Goal: Information Seeking & Learning: Learn about a topic

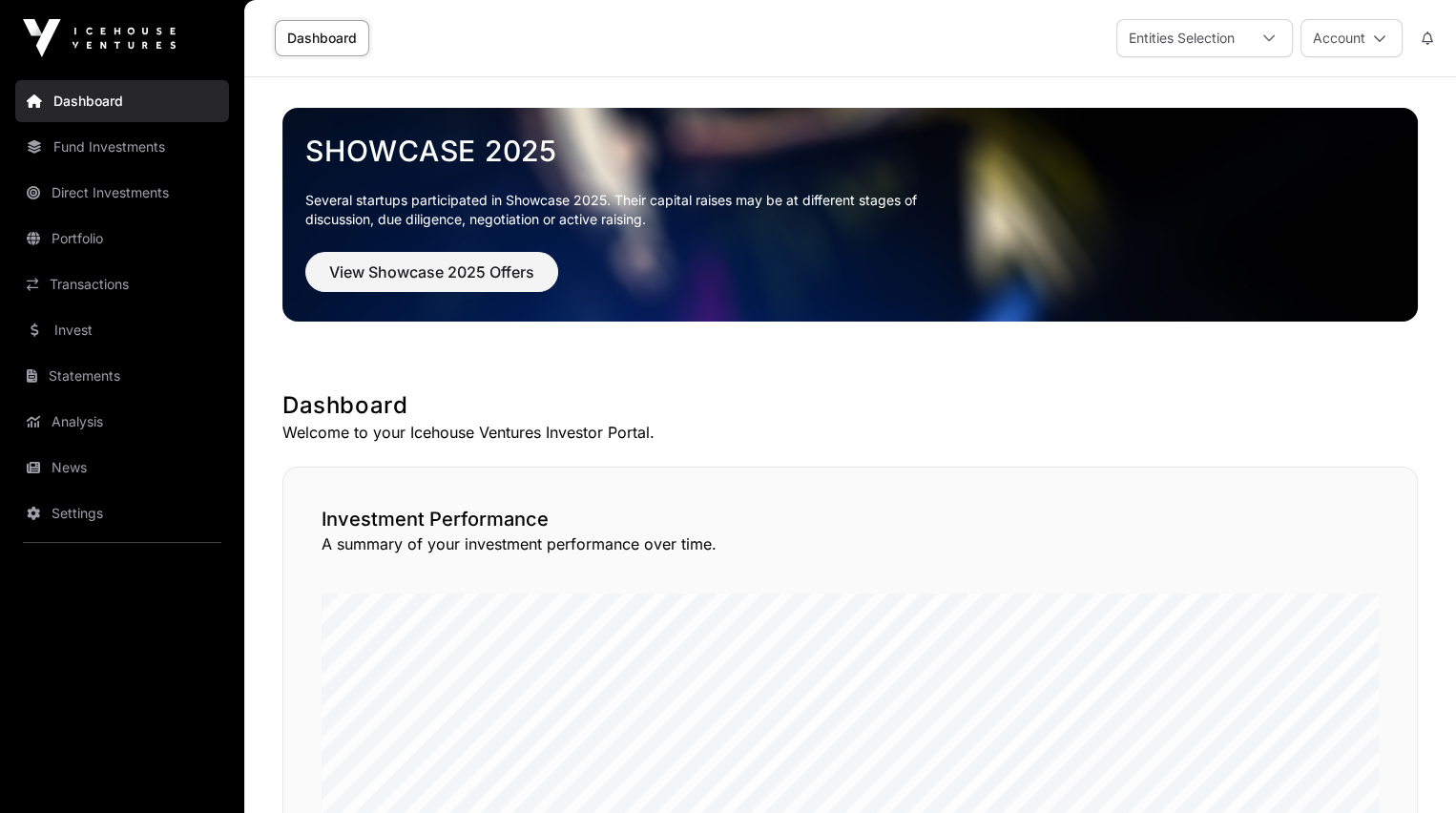
click at [71, 466] on link "News" at bounding box center [122, 467] width 214 height 42
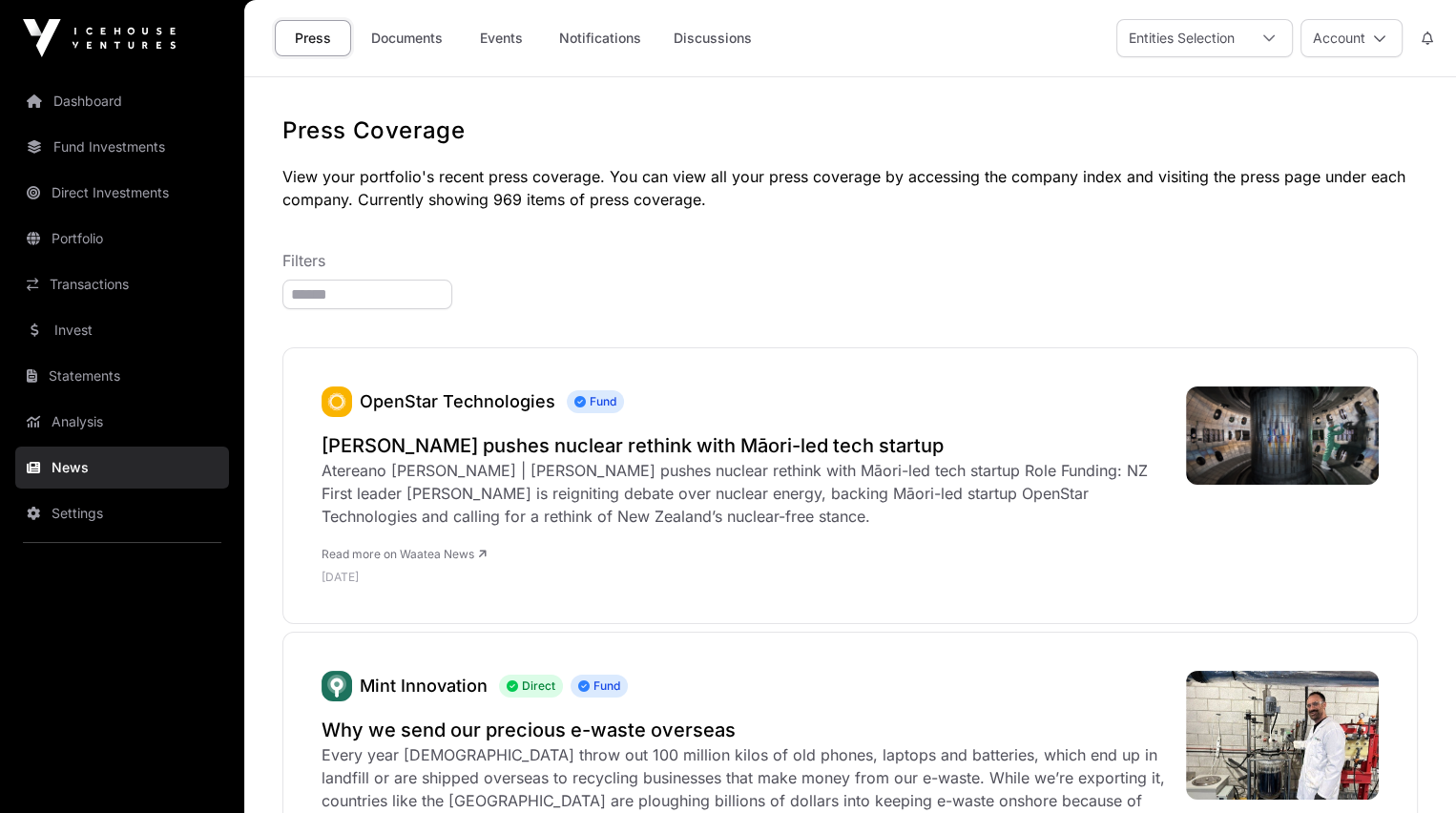
click at [402, 29] on link "Documents" at bounding box center [407, 38] width 97 height 36
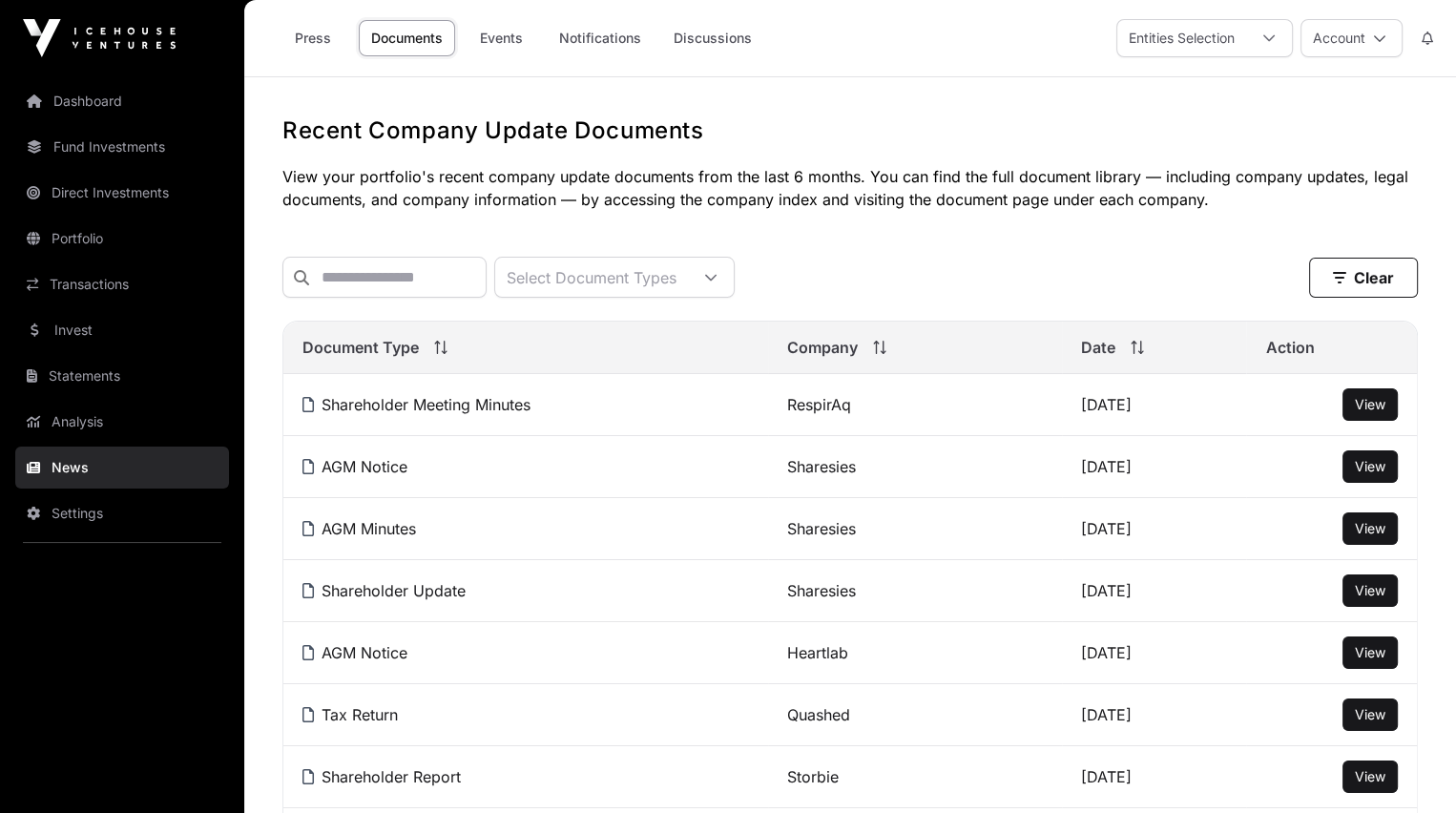
click at [1375, 659] on span "View" at bounding box center [1370, 652] width 30 height 17
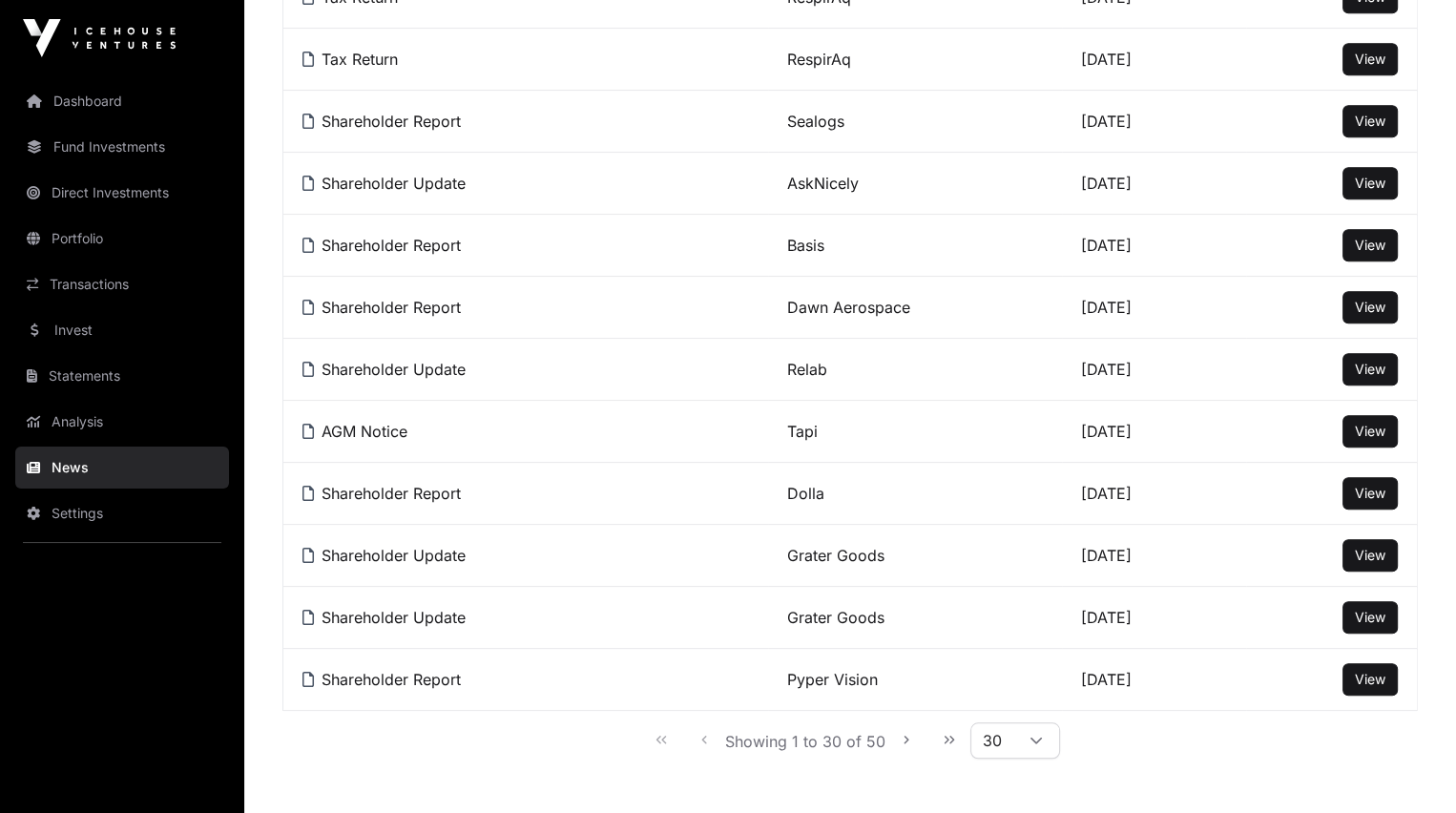
scroll to position [1573, 0]
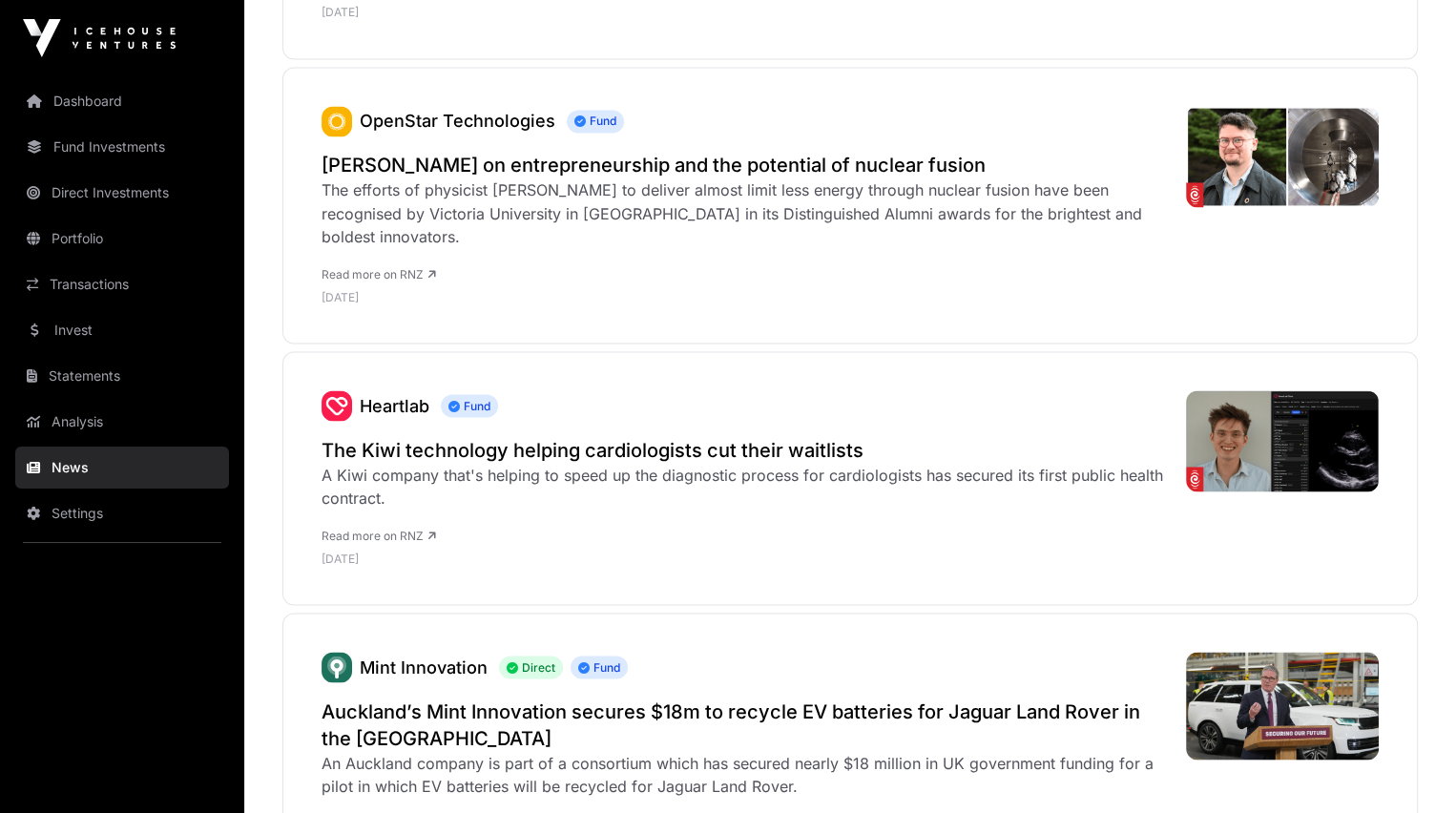
scroll to position [3568, 0]
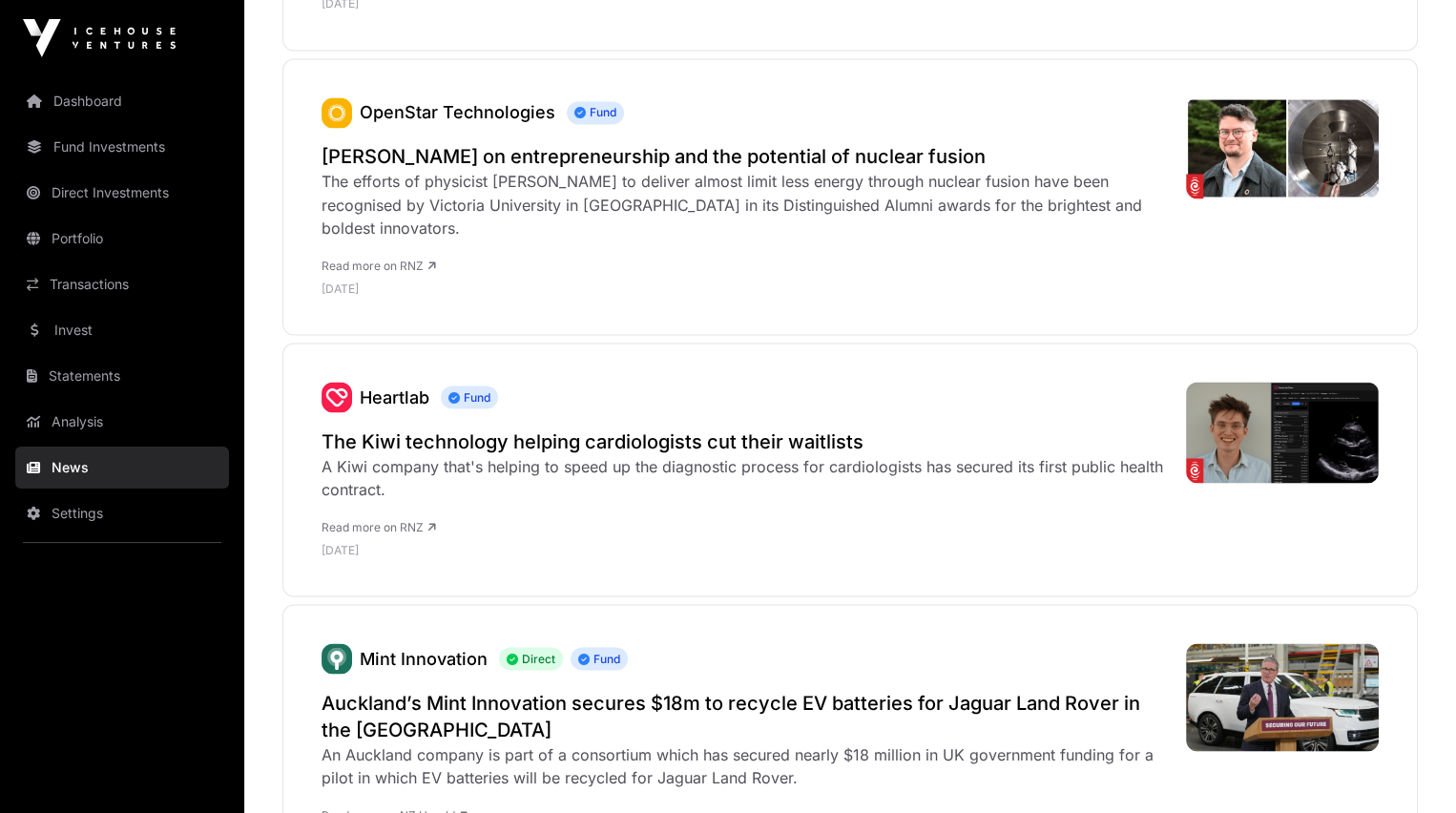
click at [461, 427] on h2 "The Kiwi technology helping cardiologists cut their waitlists" at bounding box center [744, 440] width 845 height 26
click at [67, 233] on link "Portfolio" at bounding box center [122, 238] width 214 height 42
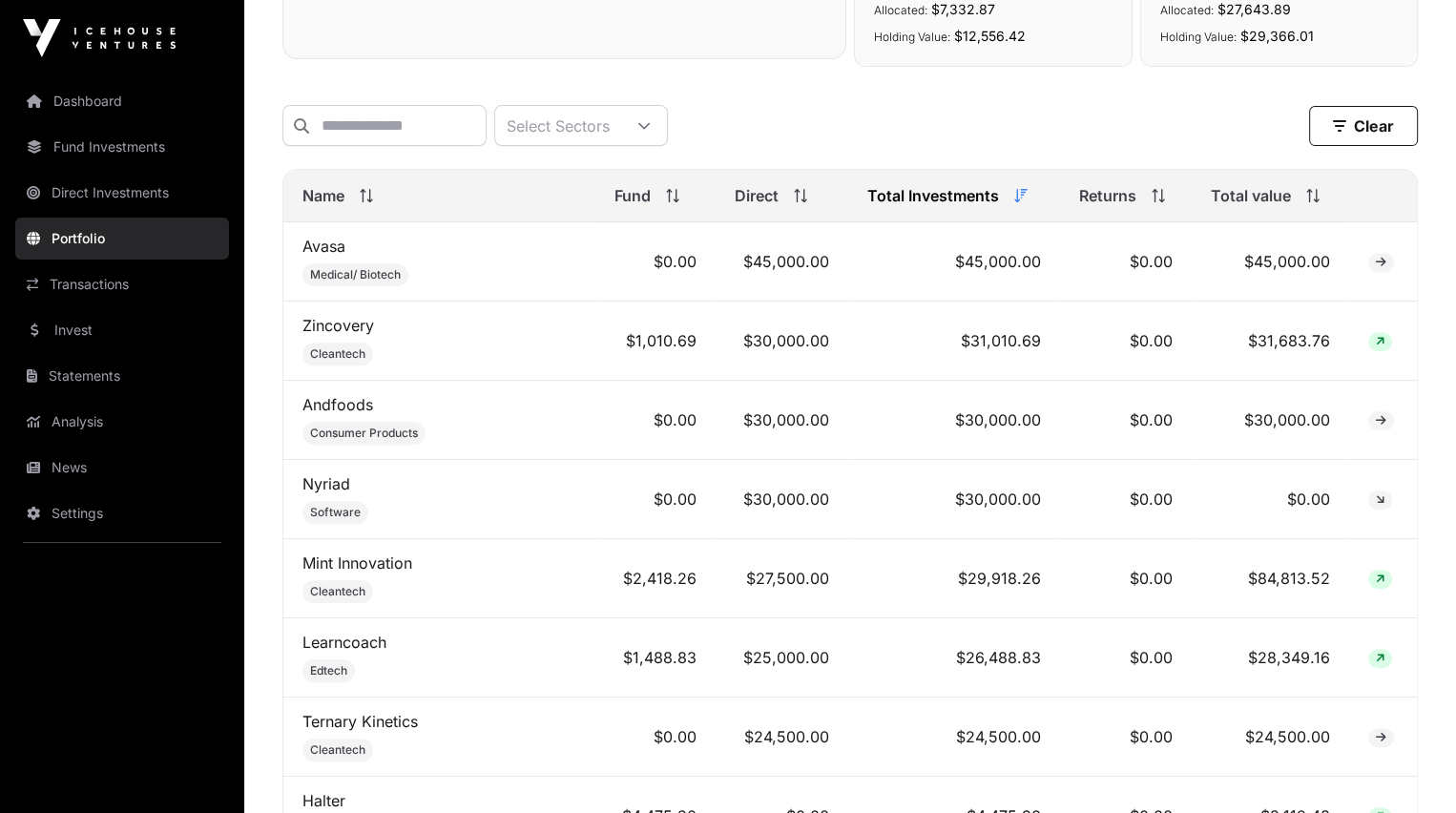
scroll to position [723, 0]
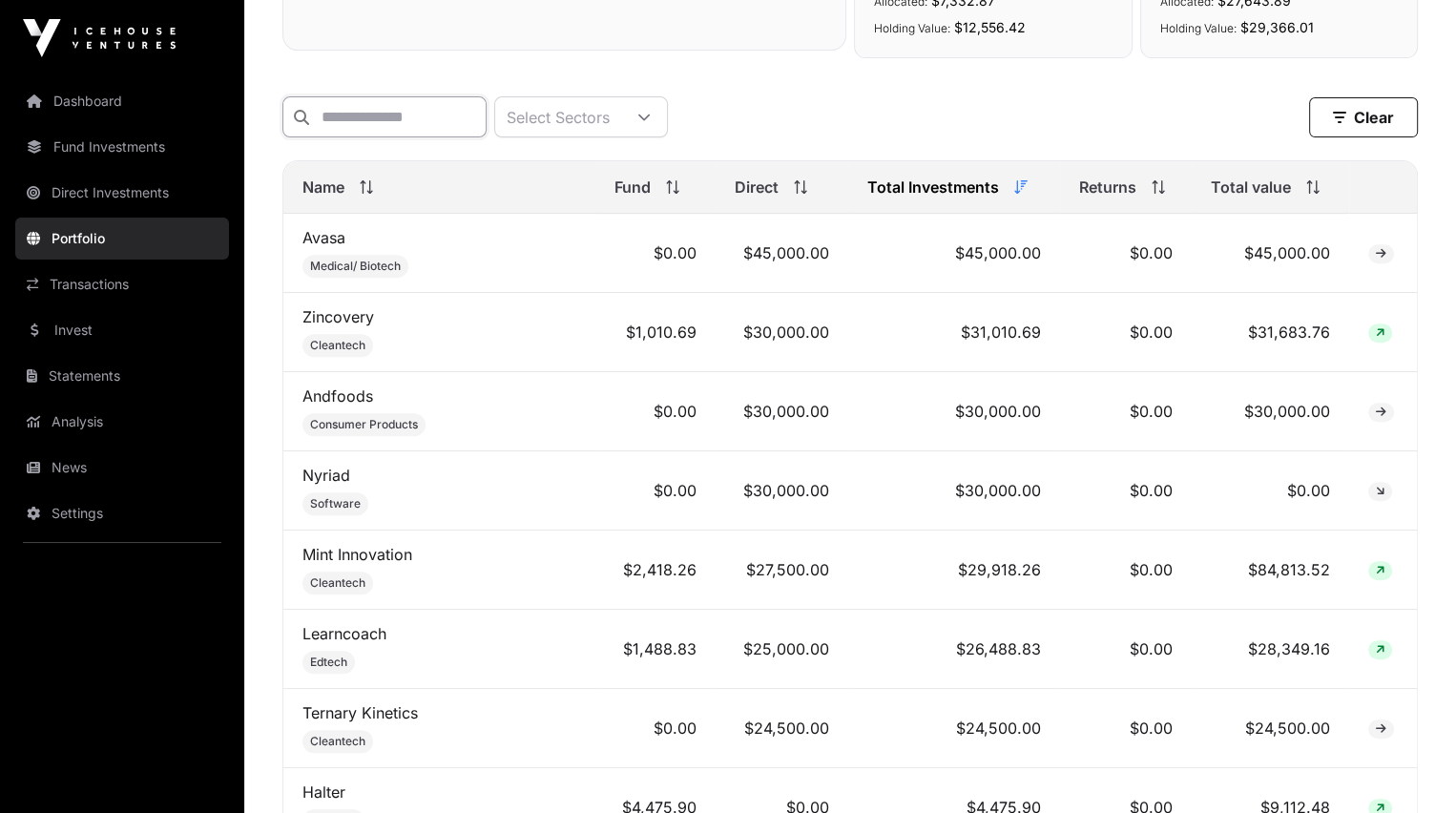
click at [382, 111] on input "text" at bounding box center [384, 117] width 204 height 41
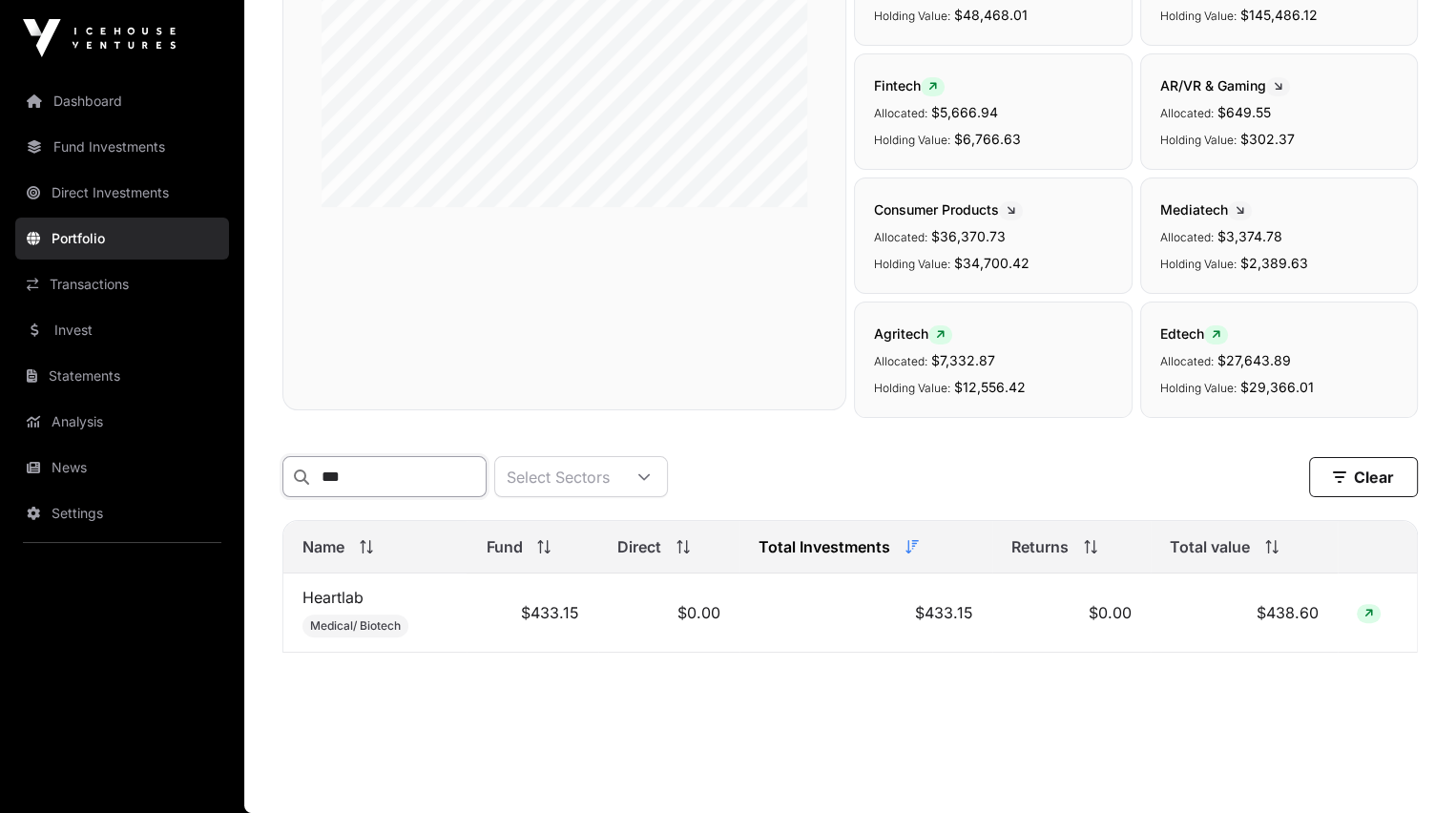
scroll to position [373, 0]
type input "*****"
click at [338, 597] on link "Heartlab" at bounding box center [333, 598] width 61 height 20
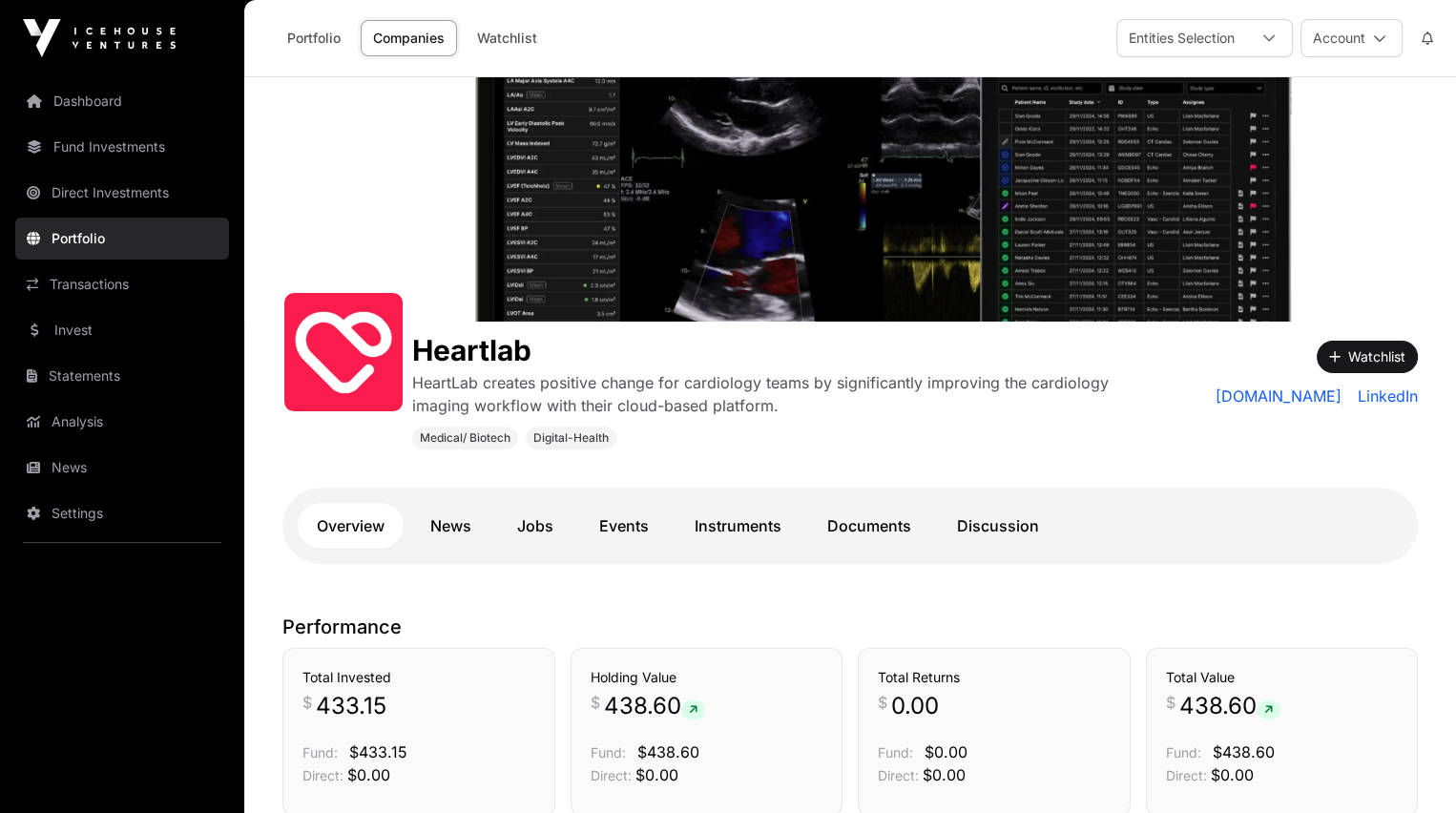
click at [866, 526] on link "Documents" at bounding box center [869, 526] width 122 height 46
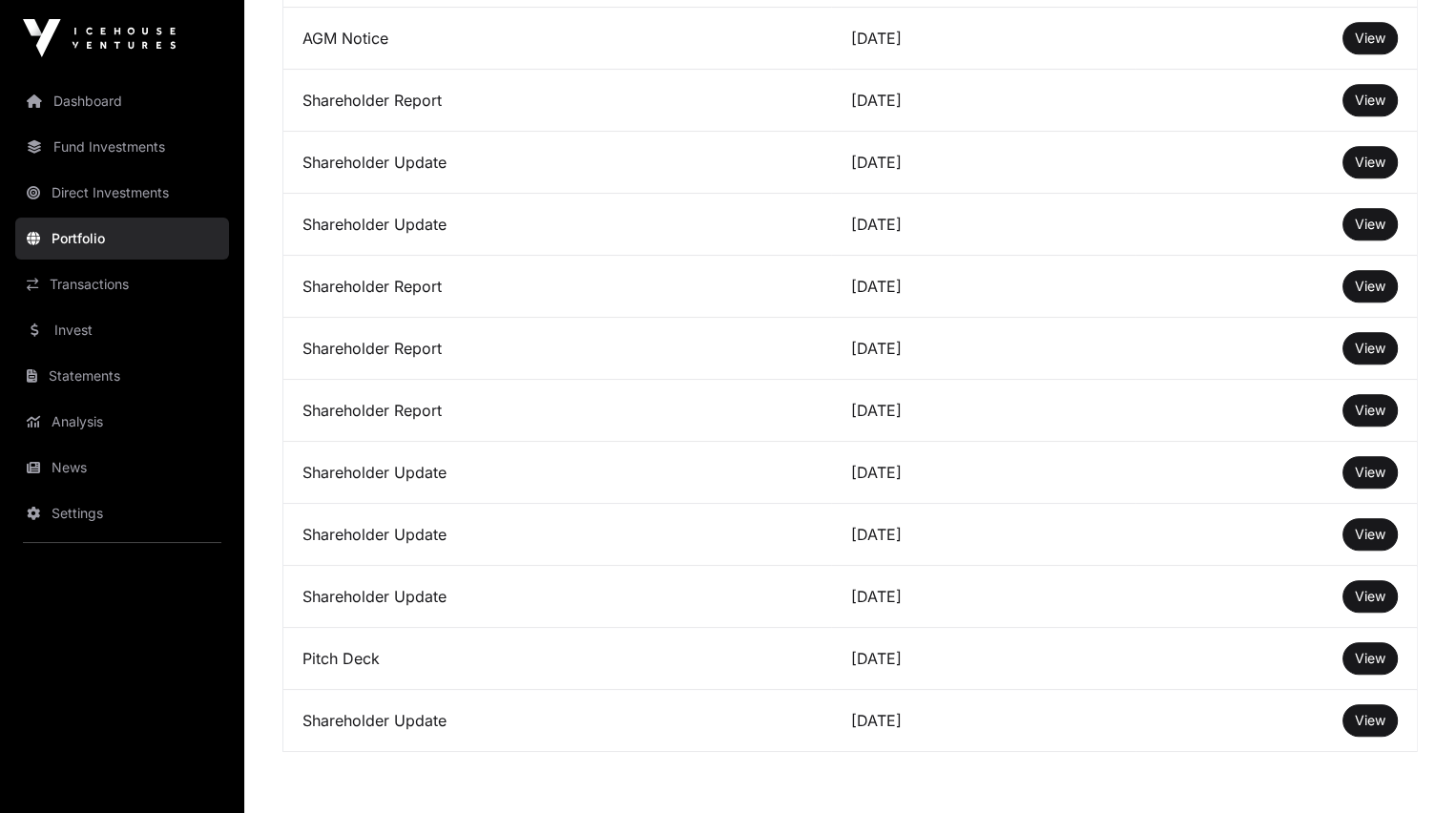
scroll to position [1061, 0]
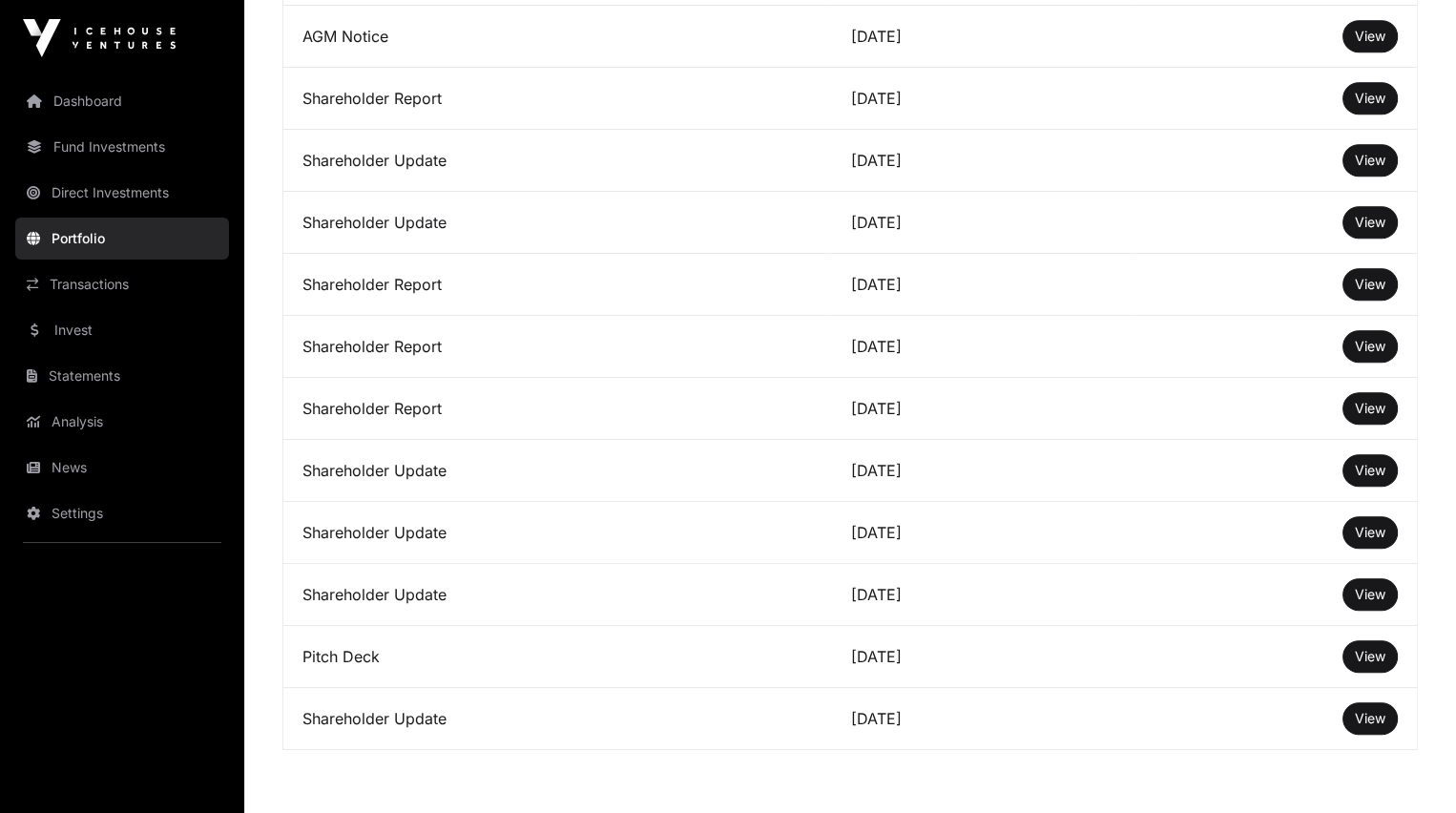
click at [1369, 661] on span "View" at bounding box center [1370, 656] width 30 height 17
drag, startPoint x: 679, startPoint y: 577, endPoint x: 692, endPoint y: 580, distance: 13.3
click at [689, 579] on td "Shareholder Update" at bounding box center [557, 594] width 548 height 62
click at [1367, 474] on span "View" at bounding box center [1370, 470] width 30 height 17
click at [1366, 406] on span "View" at bounding box center [1370, 407] width 30 height 17
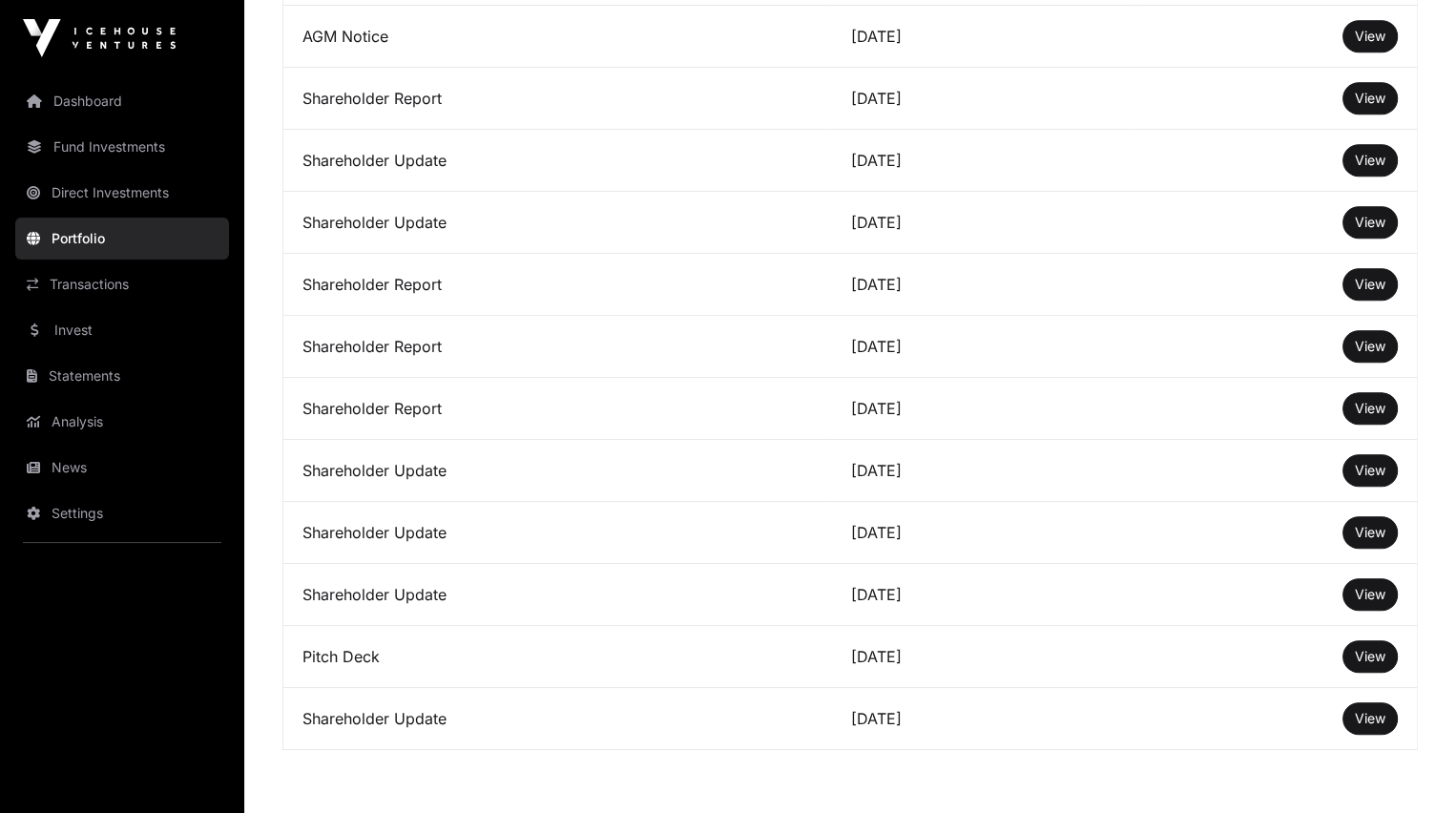
click at [1363, 168] on span "View" at bounding box center [1370, 159] width 30 height 17
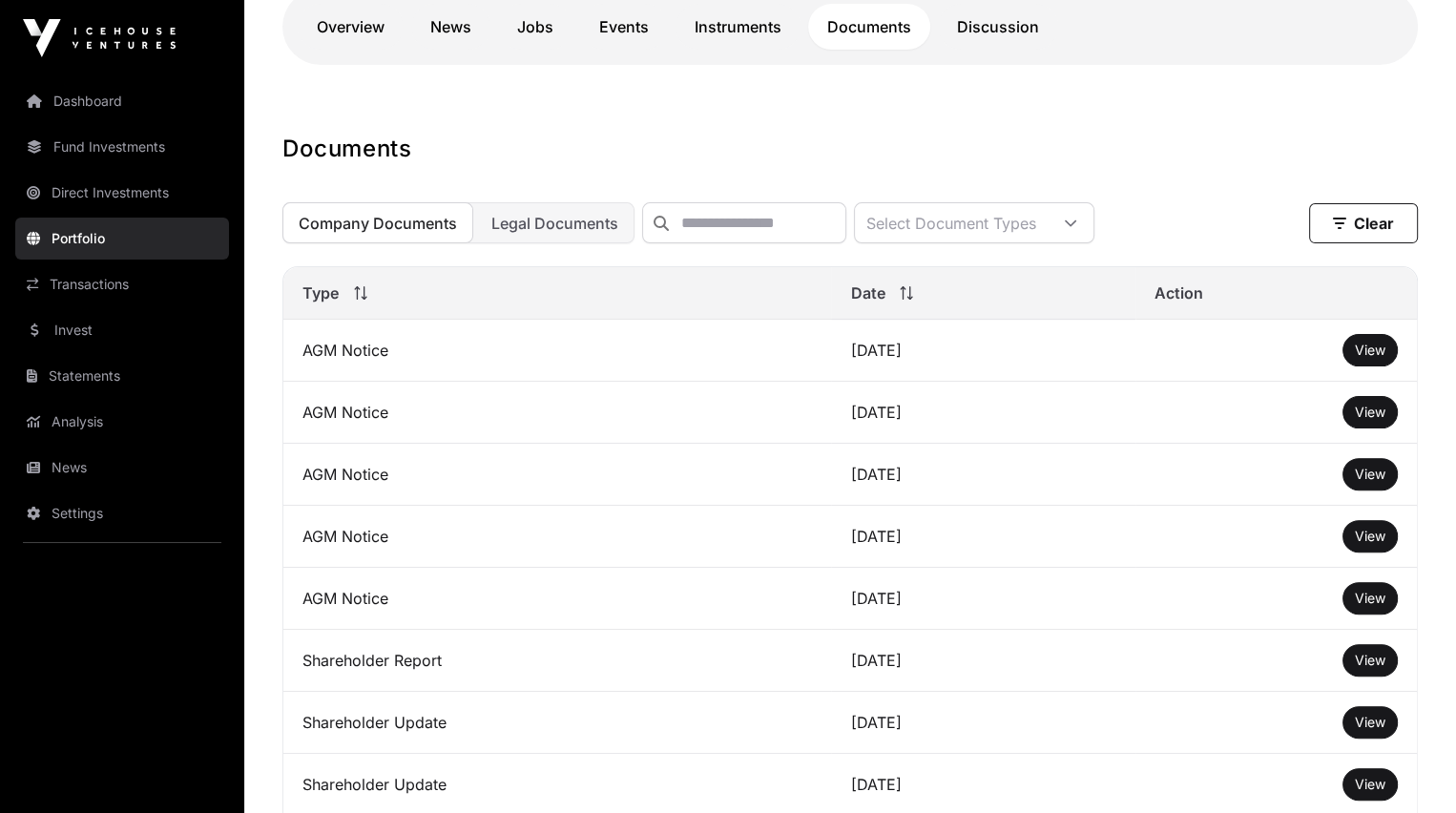
scroll to position [497, 0]
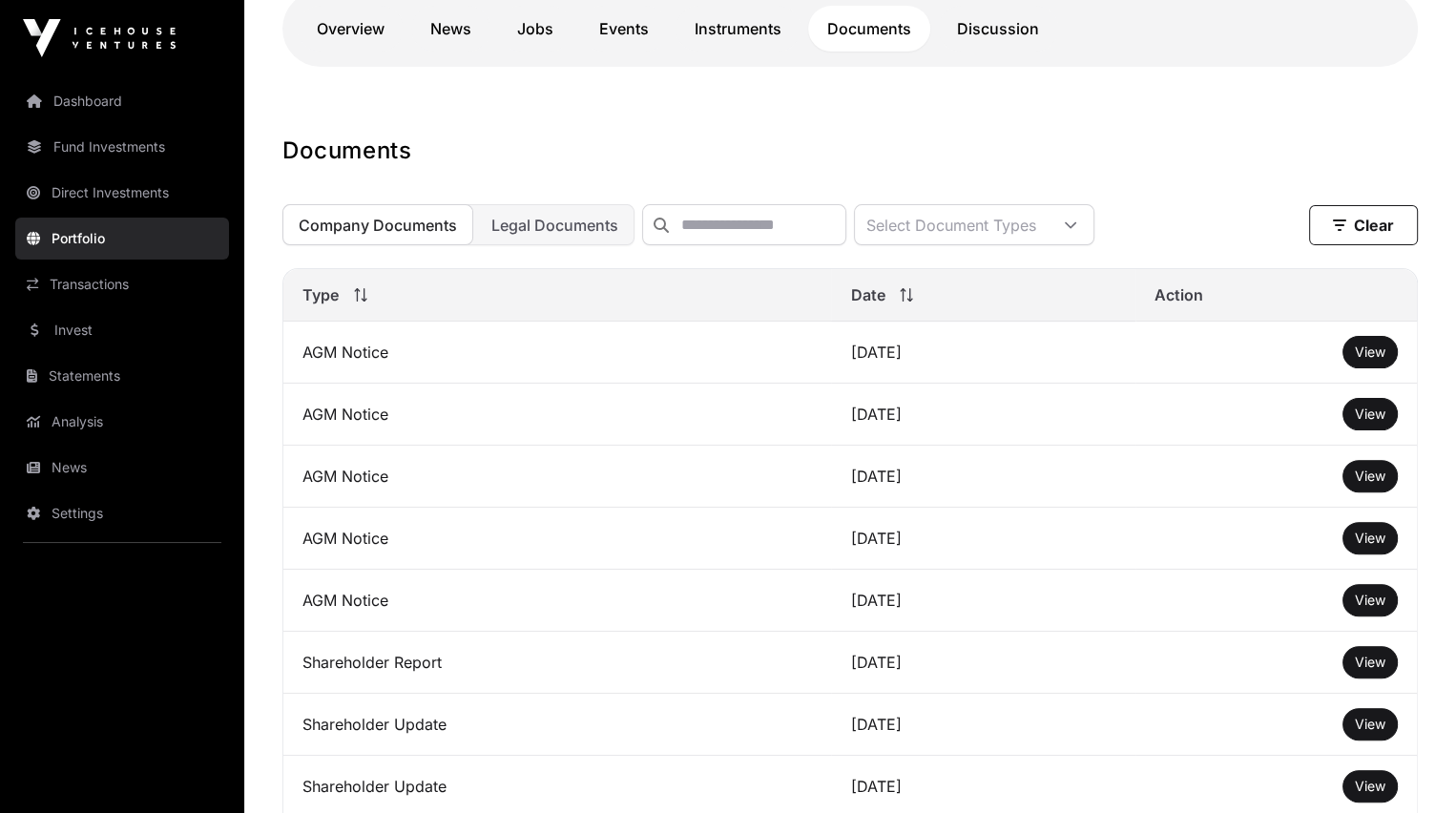
click at [549, 224] on span "Legal Documents" at bounding box center [555, 226] width 127 height 20
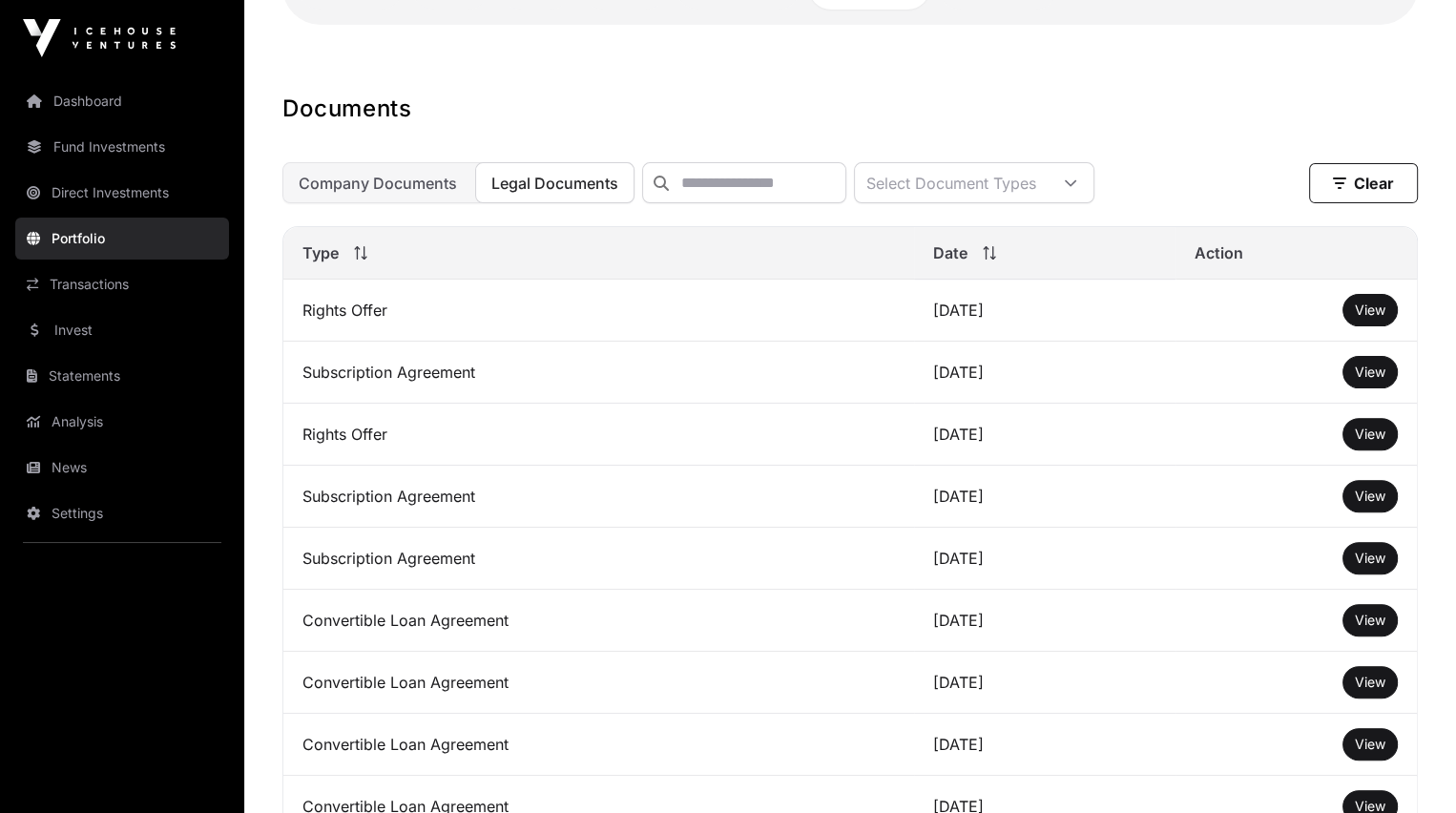
scroll to position [544, 0]
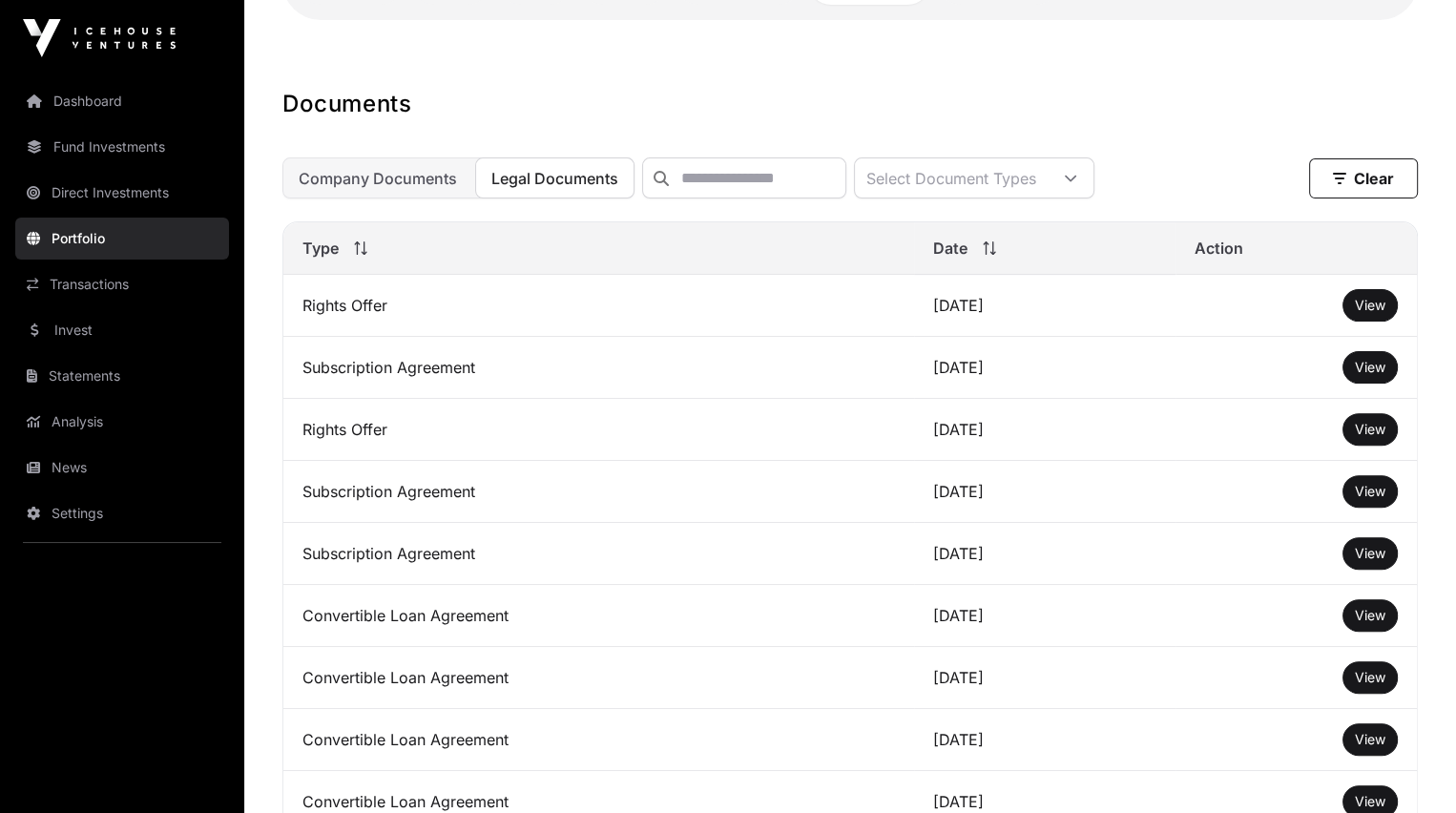
click at [1368, 313] on span "View" at bounding box center [1370, 305] width 30 height 17
click at [1366, 437] on span "View" at bounding box center [1370, 429] width 30 height 17
click at [1366, 375] on span "View" at bounding box center [1370, 366] width 30 height 17
